Goal: Information Seeking & Learning: Learn about a topic

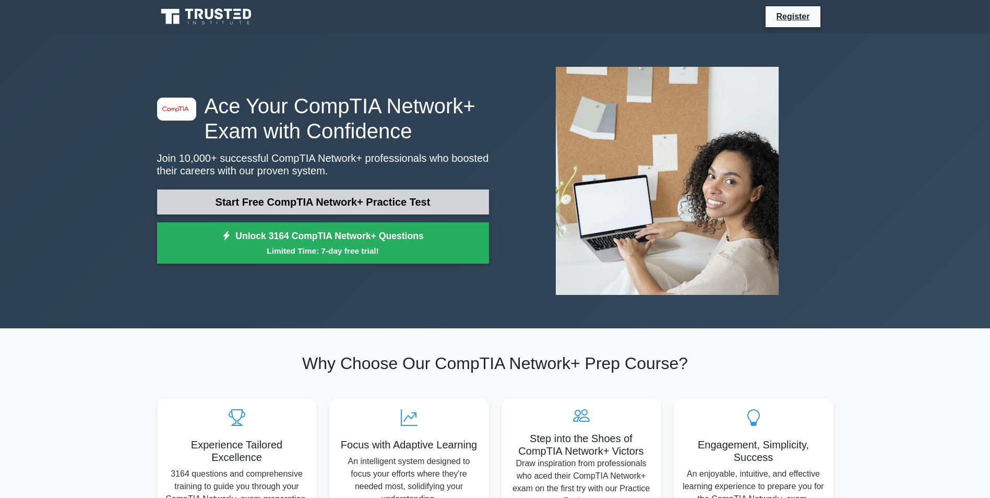
click at [287, 201] on link "Start Free CompTIA Network+ Practice Test" at bounding box center [323, 201] width 332 height 25
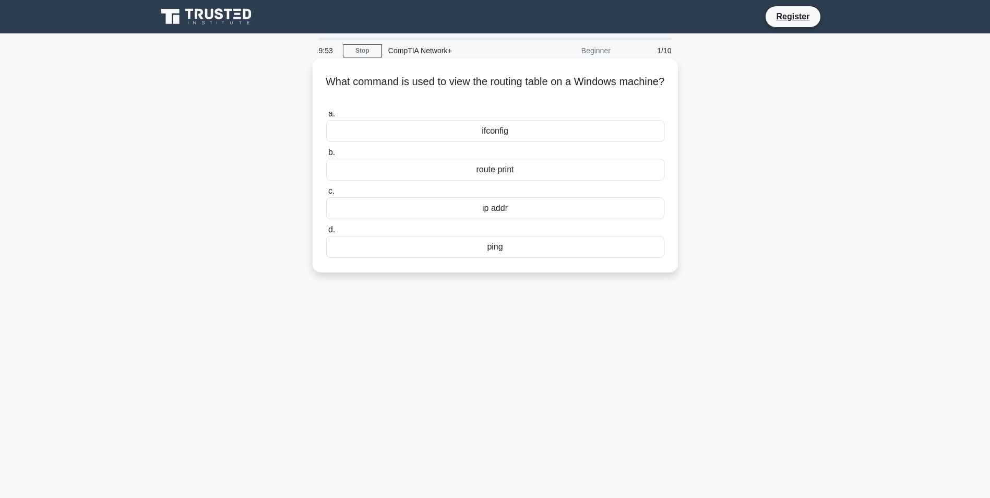
click at [489, 125] on div "ifconfig" at bounding box center [495, 131] width 338 height 22
click at [326, 117] on input "a. ifconfig" at bounding box center [326, 114] width 0 height 7
